Goal: Information Seeking & Learning: Learn about a topic

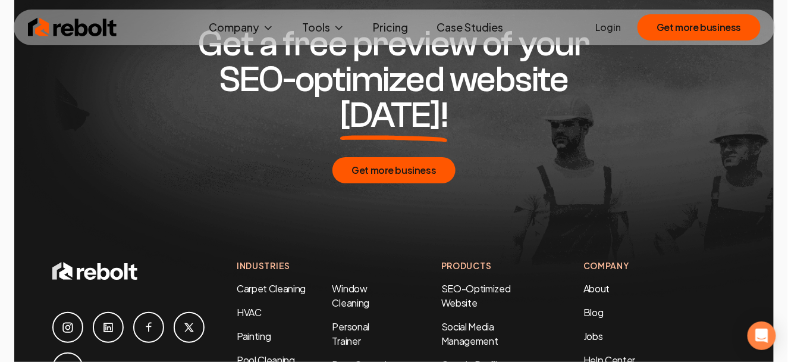
scroll to position [2141, 0]
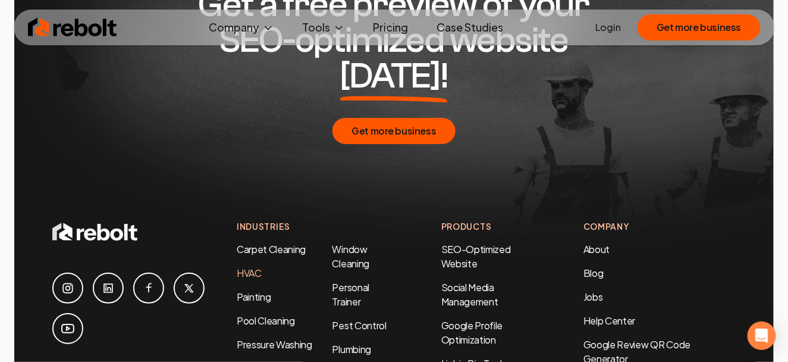
click at [247, 266] on link "HVAC" at bounding box center [249, 272] width 25 height 12
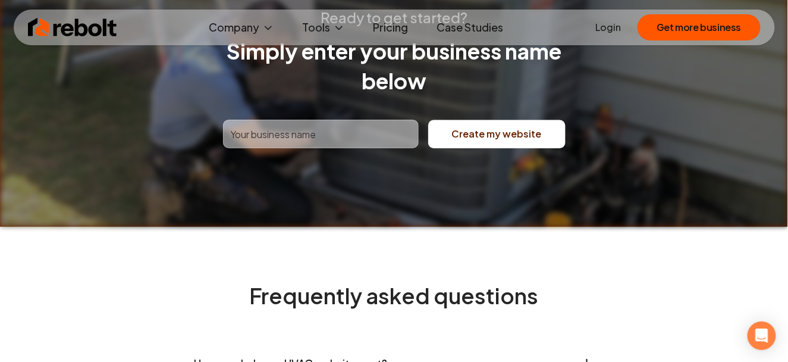
scroll to position [4817, 0]
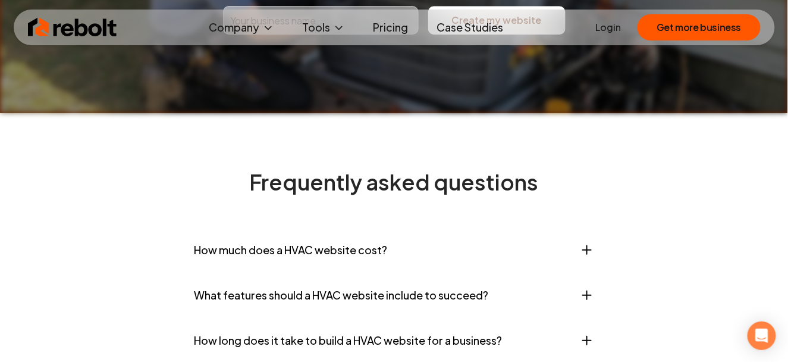
click at [588, 243] on icon "button" at bounding box center [587, 250] width 14 height 14
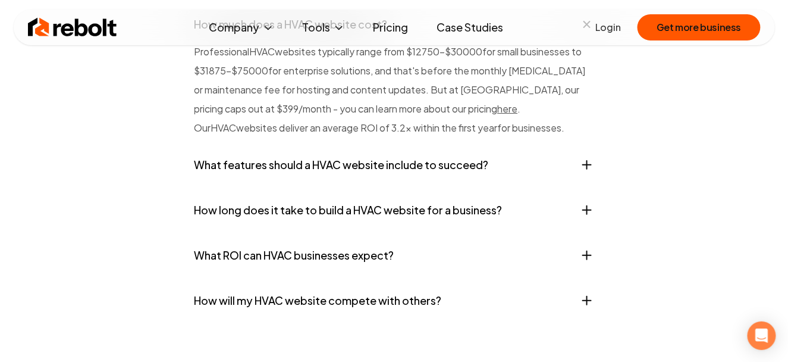
scroll to position [5055, 0]
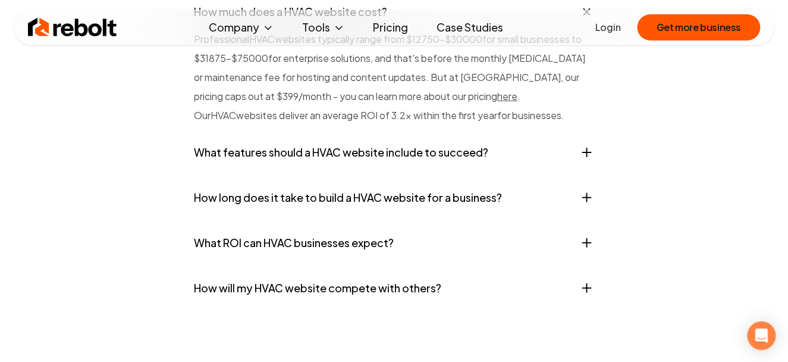
click at [583, 145] on icon "button" at bounding box center [587, 152] width 14 height 14
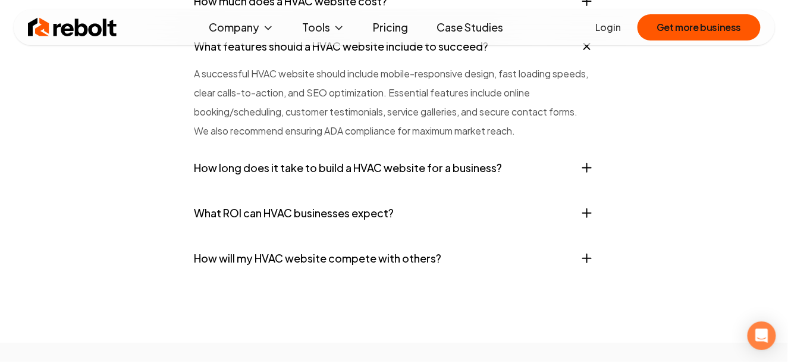
scroll to position [4995, 0]
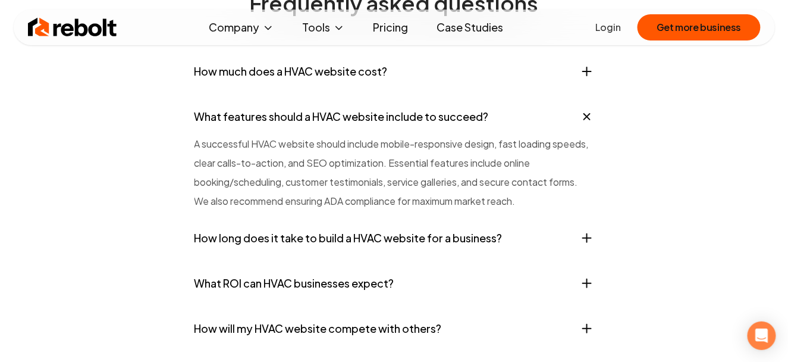
click at [588, 238] on icon "button" at bounding box center [587, 238] width 8 height 0
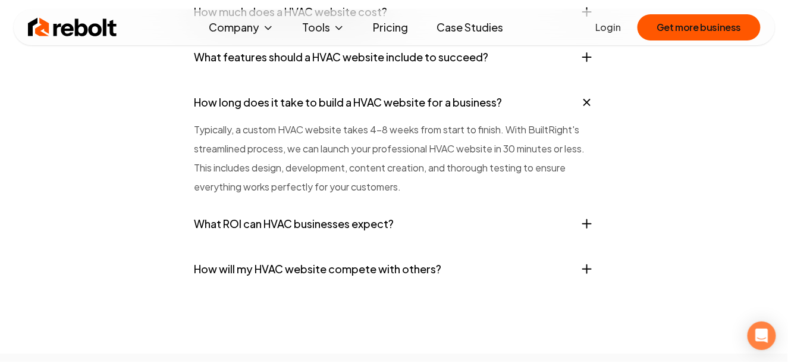
scroll to position [5114, 0]
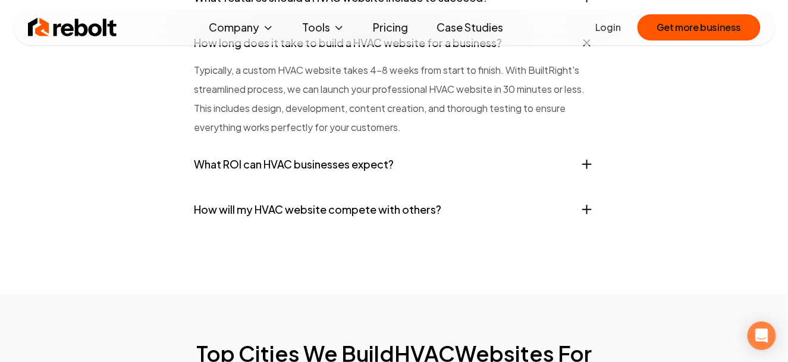
click at [586, 157] on icon "button" at bounding box center [587, 164] width 14 height 14
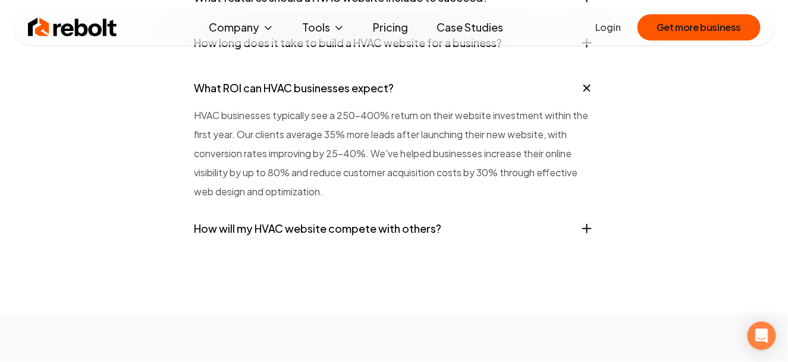
click at [586, 221] on icon "button" at bounding box center [587, 228] width 14 height 14
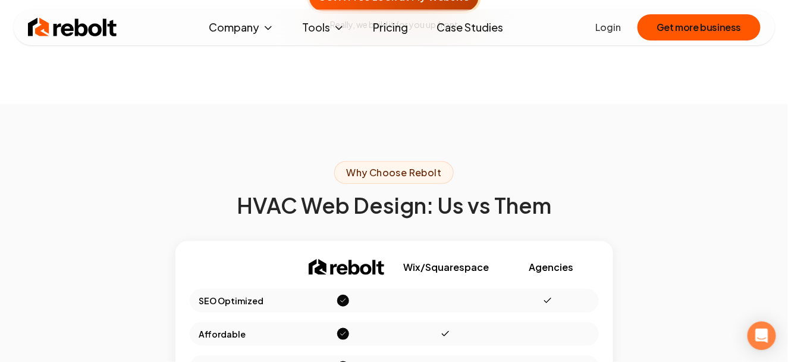
scroll to position [4051, 0]
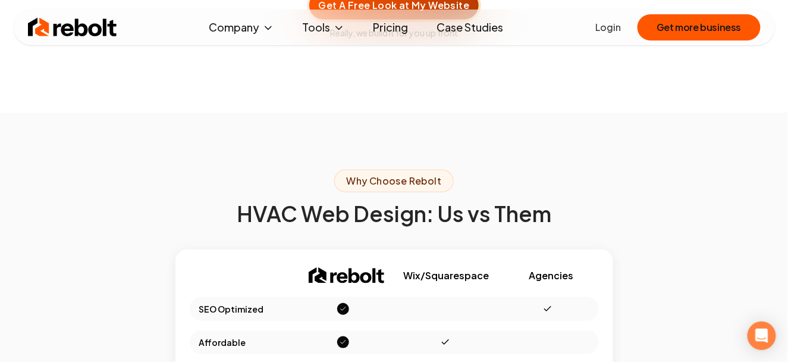
click at [391, 30] on link "Pricing" at bounding box center [391, 27] width 54 height 24
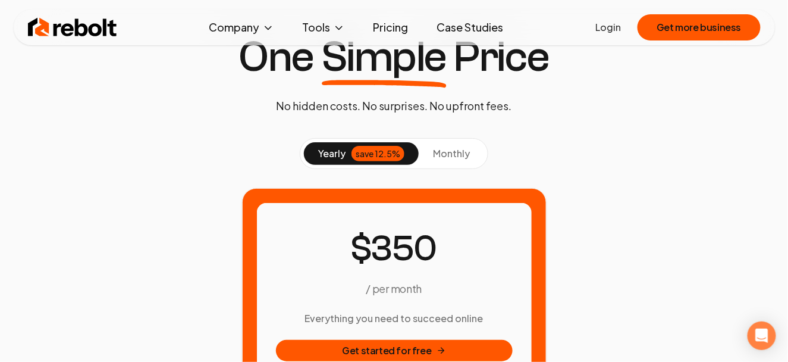
scroll to position [119, 0]
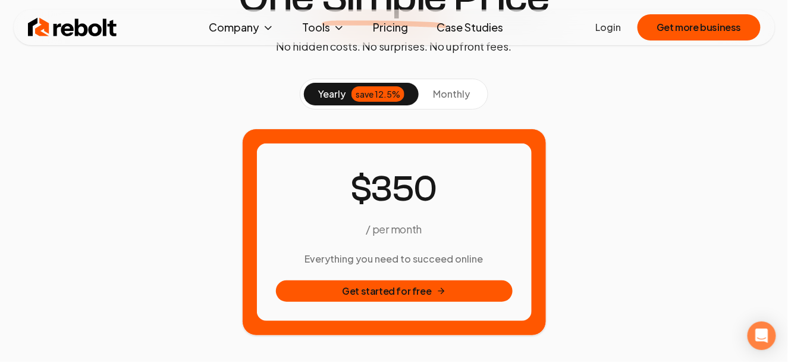
click at [451, 96] on span "monthly" at bounding box center [451, 93] width 37 height 12
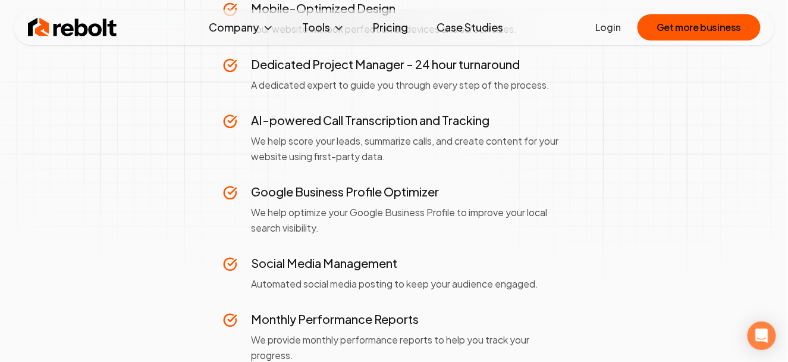
scroll to position [357, 0]
